Goal: Task Accomplishment & Management: Use online tool/utility

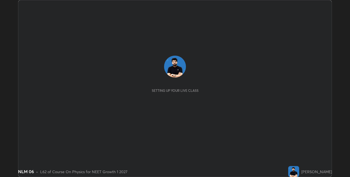
scroll to position [177, 350]
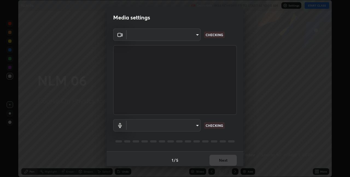
type input "280048489f4aceaa7dd929c42ae46e7d7a1038740bc9fc22ad0932e52b0860f8"
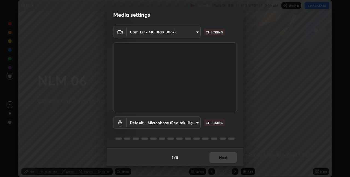
click at [194, 123] on body "Erase all NLM 06 Recording WAS SCHEDULED TO START AT 10:00 AM Settings START CL…" at bounding box center [175, 88] width 350 height 177
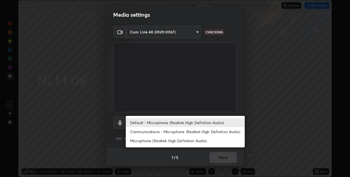
click at [166, 131] on li "Communications - Microphone (Realtek High Definition Audio)" at bounding box center [185, 131] width 119 height 9
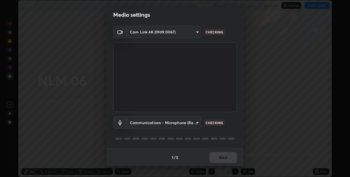
type input "communications"
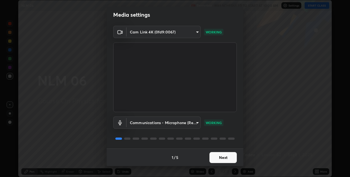
click at [219, 157] on button "Next" at bounding box center [222, 157] width 27 height 11
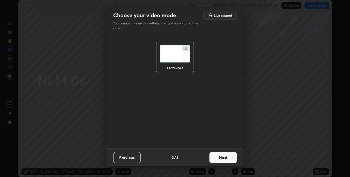
scroll to position [0, 0]
click at [224, 157] on button "Next" at bounding box center [222, 157] width 27 height 11
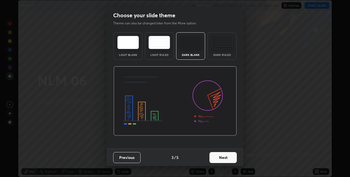
click at [230, 158] on button "Next" at bounding box center [222, 157] width 27 height 11
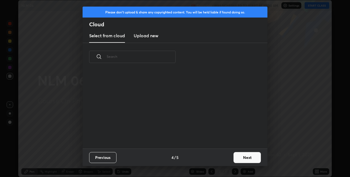
click at [235, 158] on button "Next" at bounding box center [246, 157] width 27 height 11
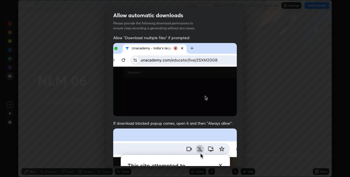
click at [244, 156] on div "Allow automatic downloads Please provide the following download permissions to …" at bounding box center [175, 88] width 350 height 177
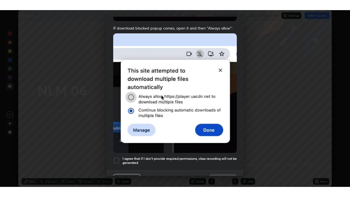
scroll to position [114, 0]
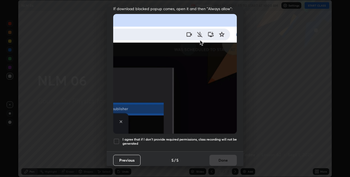
click at [115, 138] on div at bounding box center [116, 141] width 7 height 7
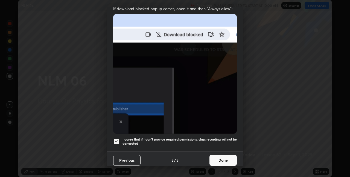
click at [223, 158] on button "Done" at bounding box center [222, 159] width 27 height 11
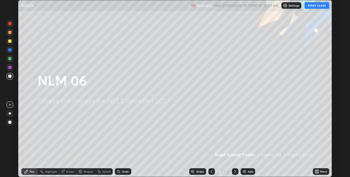
click at [310, 5] on button "START CLASS" at bounding box center [317, 5] width 25 height 7
click at [317, 170] on icon at bounding box center [317, 169] width 1 height 1
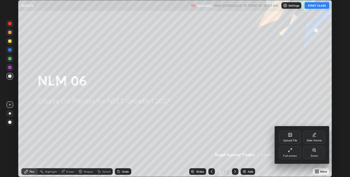
click at [295, 149] on div "Full screen" at bounding box center [290, 152] width 22 height 13
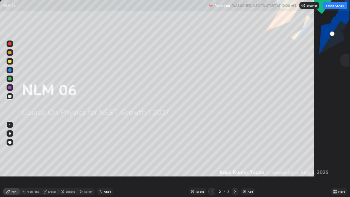
scroll to position [197, 350]
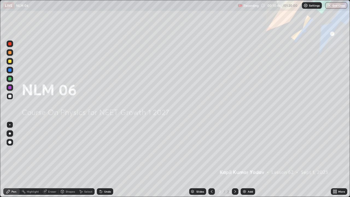
click at [244, 176] on img at bounding box center [244, 191] width 4 height 4
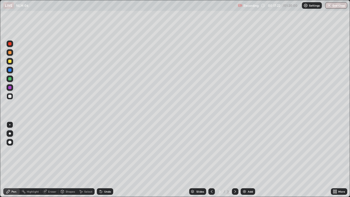
click at [246, 176] on div "Add" at bounding box center [248, 191] width 14 height 7
click at [248, 176] on div "Add" at bounding box center [250, 191] width 5 height 3
click at [246, 176] on div "Add" at bounding box center [248, 191] width 14 height 7
click at [233, 176] on div at bounding box center [235, 191] width 7 height 11
click at [246, 176] on div "Add" at bounding box center [248, 191] width 14 height 7
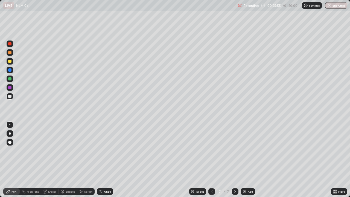
click at [235, 176] on icon at bounding box center [235, 191] width 2 height 3
click at [244, 176] on img at bounding box center [244, 191] width 4 height 4
click at [251, 176] on div "Add" at bounding box center [248, 191] width 14 height 7
click at [243, 176] on img at bounding box center [244, 191] width 4 height 4
click at [247, 176] on div "Add" at bounding box center [248, 191] width 14 height 7
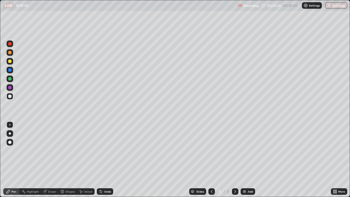
click at [248, 176] on div "Add" at bounding box center [250, 191] width 5 height 3
click at [245, 176] on img at bounding box center [244, 191] width 4 height 4
click at [247, 176] on div "Add" at bounding box center [248, 191] width 14 height 7
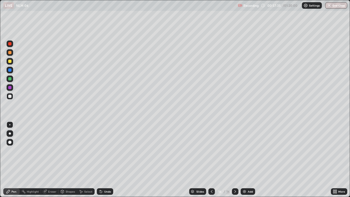
click at [245, 176] on img at bounding box center [244, 191] width 4 height 4
click at [107, 176] on div "Undo" at bounding box center [107, 191] width 7 height 3
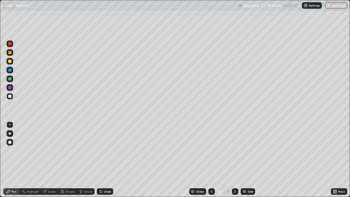
click at [107, 176] on div "Undo" at bounding box center [107, 191] width 7 height 3
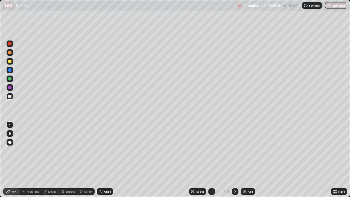
click at [107, 176] on div "Undo" at bounding box center [107, 191] width 7 height 3
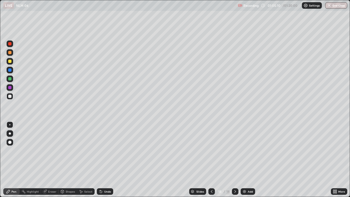
click at [107, 176] on div "Undo" at bounding box center [107, 191] width 7 height 3
click at [245, 176] on img at bounding box center [244, 191] width 4 height 4
click at [248, 176] on div "Add" at bounding box center [248, 191] width 14 height 7
click at [246, 176] on img at bounding box center [244, 191] width 4 height 4
click at [108, 176] on div "Undo" at bounding box center [107, 191] width 7 height 3
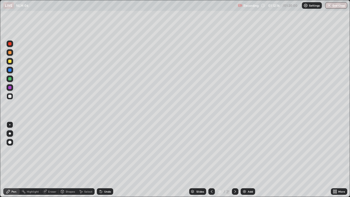
click at [108, 176] on div "Undo" at bounding box center [105, 191] width 16 height 7
click at [109, 176] on div "Undo" at bounding box center [105, 191] width 16 height 7
click at [109, 176] on div "Undo" at bounding box center [107, 191] width 7 height 3
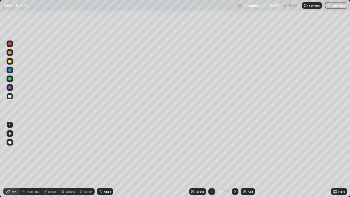
click at [109, 176] on div "Undo" at bounding box center [107, 191] width 7 height 3
click at [110, 176] on div "Undo" at bounding box center [107, 191] width 7 height 3
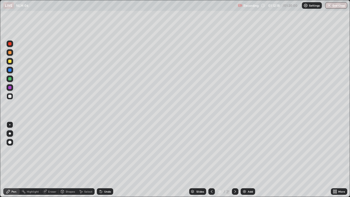
click at [110, 176] on div "Undo" at bounding box center [107, 191] width 7 height 3
click at [110, 176] on div "Undo" at bounding box center [105, 191] width 16 height 7
click at [245, 176] on img at bounding box center [244, 191] width 4 height 4
click at [50, 176] on div "Eraser" at bounding box center [52, 191] width 8 height 3
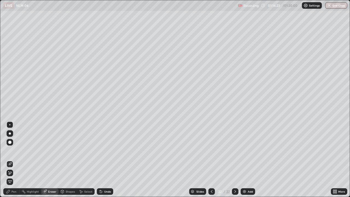
click at [247, 176] on div "Add" at bounding box center [248, 191] width 14 height 7
click at [14, 176] on div "Pen" at bounding box center [13, 191] width 5 height 3
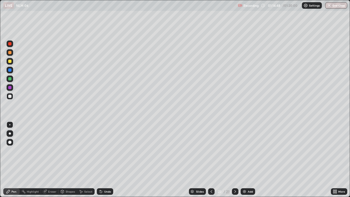
click at [108, 176] on div "Undo" at bounding box center [107, 191] width 7 height 3
click at [107, 176] on div "Undo" at bounding box center [107, 191] width 7 height 3
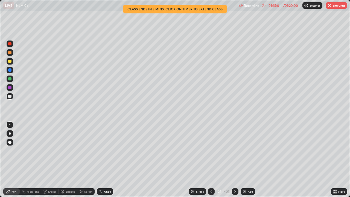
click at [106, 176] on div "Undo" at bounding box center [107, 191] width 7 height 3
click at [105, 176] on div "Undo" at bounding box center [107, 191] width 7 height 3
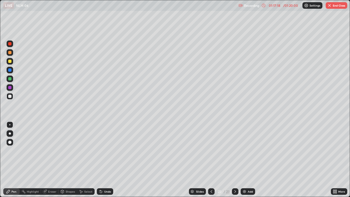
click at [330, 6] on img "button" at bounding box center [329, 5] width 4 height 4
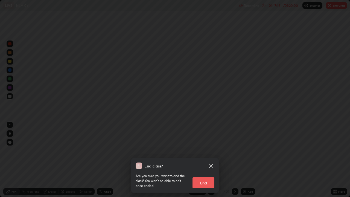
click at [205, 176] on button "End" at bounding box center [203, 182] width 22 height 11
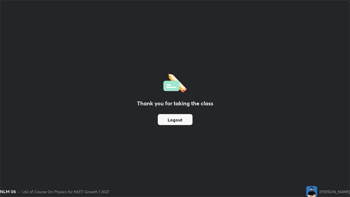
click at [181, 118] on button "Logout" at bounding box center [175, 119] width 35 height 11
click at [181, 119] on button "Logout" at bounding box center [175, 119] width 35 height 11
click at [182, 121] on button "Logout" at bounding box center [175, 119] width 35 height 11
click at [183, 121] on button "Logout" at bounding box center [175, 119] width 35 height 11
click at [184, 120] on button "Logout" at bounding box center [175, 119] width 35 height 11
